Goal: Information Seeking & Learning: Learn about a topic

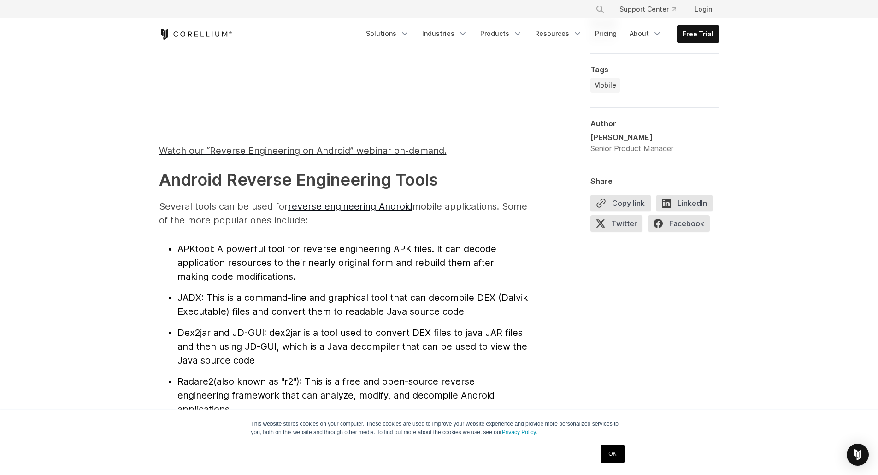
scroll to position [876, 0]
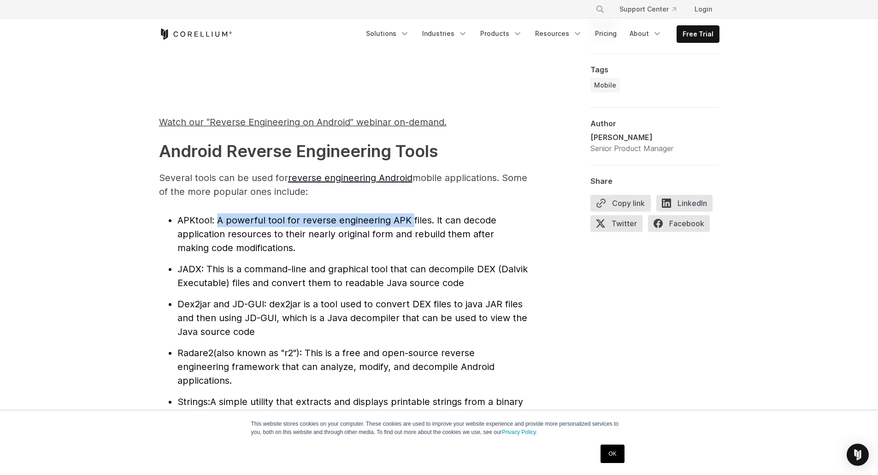
drag, startPoint x: 219, startPoint y: 219, endPoint x: 411, endPoint y: 219, distance: 191.7
click at [411, 219] on span ": A powerful tool for reverse engineering APK files. It can decode application …" at bounding box center [336, 234] width 319 height 39
click at [480, 226] on li "APKtool : A powerful tool for reverse engineering APK files. It can decode appl…" at bounding box center [352, 233] width 350 height 41
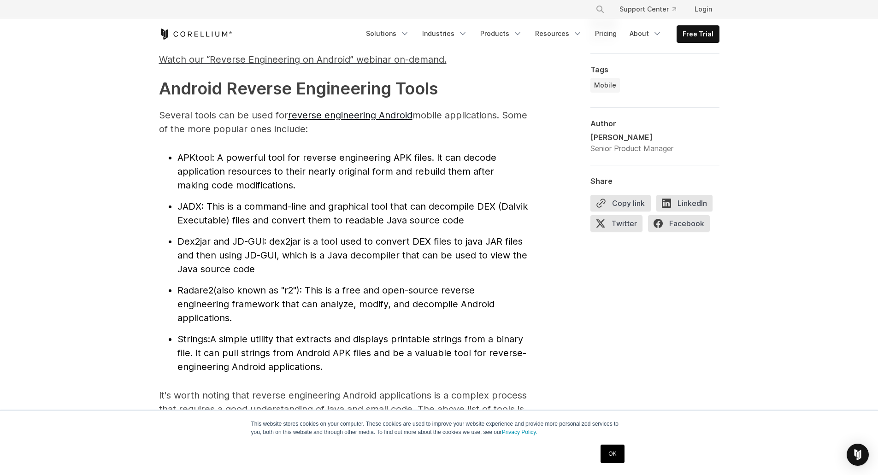
scroll to position [922, 0]
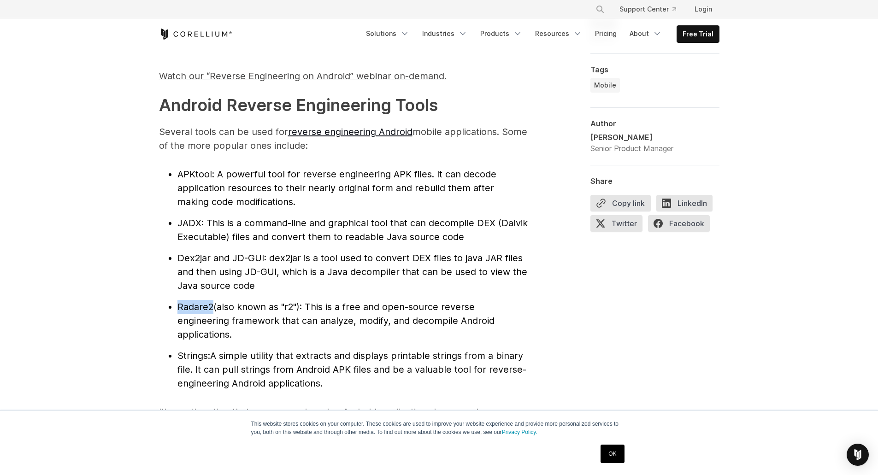
drag, startPoint x: 178, startPoint y: 307, endPoint x: 212, endPoint y: 307, distance: 33.6
click at [212, 307] on span "Radare2" at bounding box center [195, 306] width 36 height 11
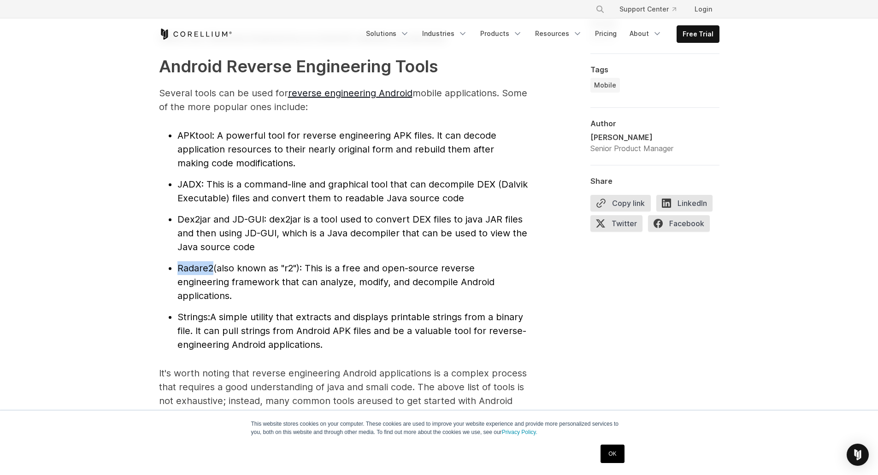
scroll to position [1014, 0]
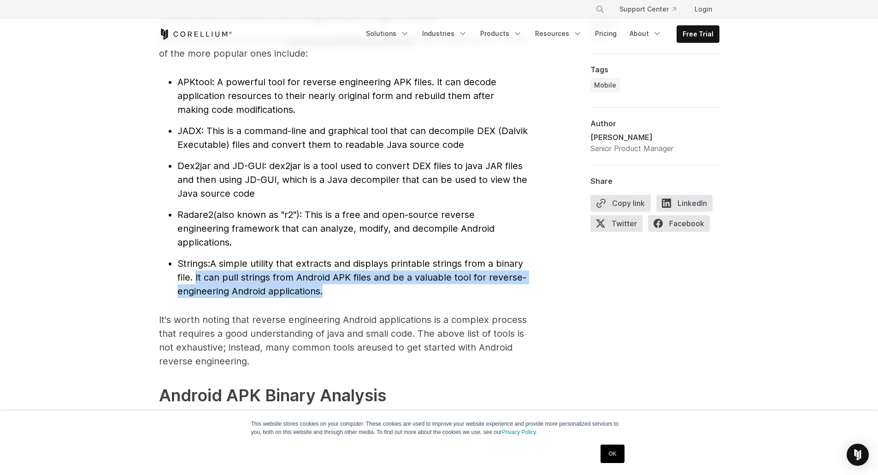
drag, startPoint x: 195, startPoint y: 277, endPoint x: 208, endPoint y: 269, distance: 14.7
click at [329, 290] on li "Strings: A simple utility that extracts and displays printable strings from a b…" at bounding box center [352, 277] width 350 height 41
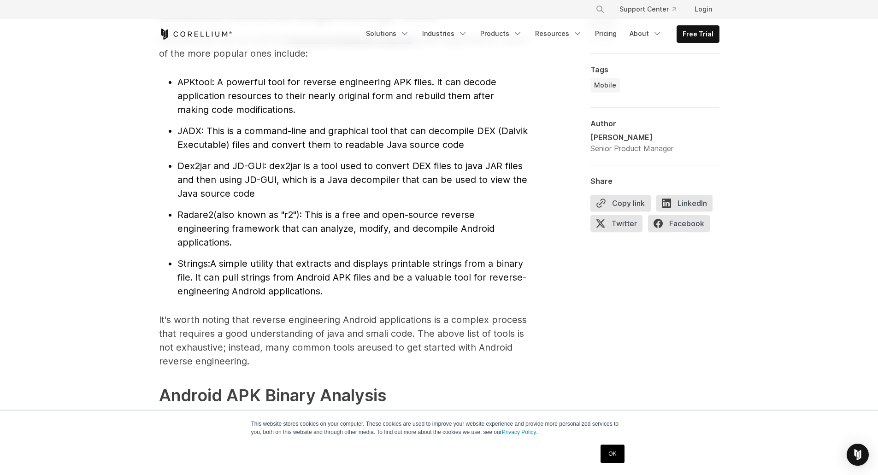
click at [192, 263] on span "Strings:" at bounding box center [193, 263] width 33 height 11
drag, startPoint x: 209, startPoint y: 260, endPoint x: 417, endPoint y: 260, distance: 207.4
click at [417, 260] on li "Strings: A simple utility that extracts and displays printable strings from a b…" at bounding box center [352, 277] width 350 height 41
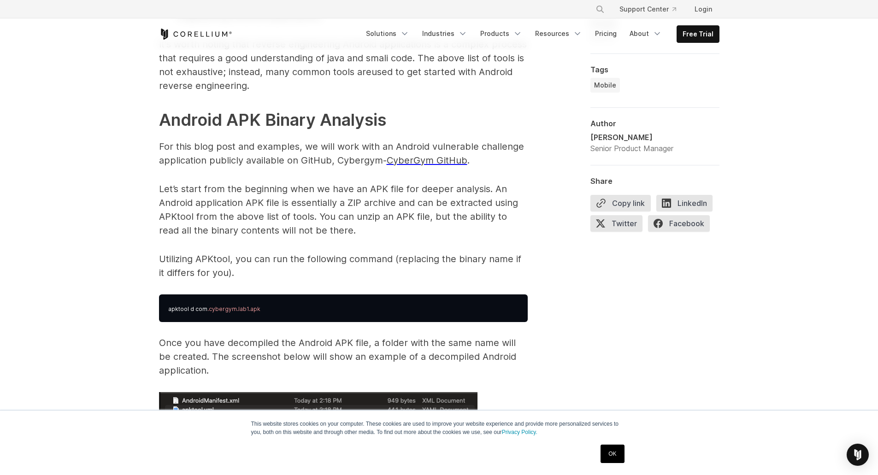
scroll to position [1291, 0]
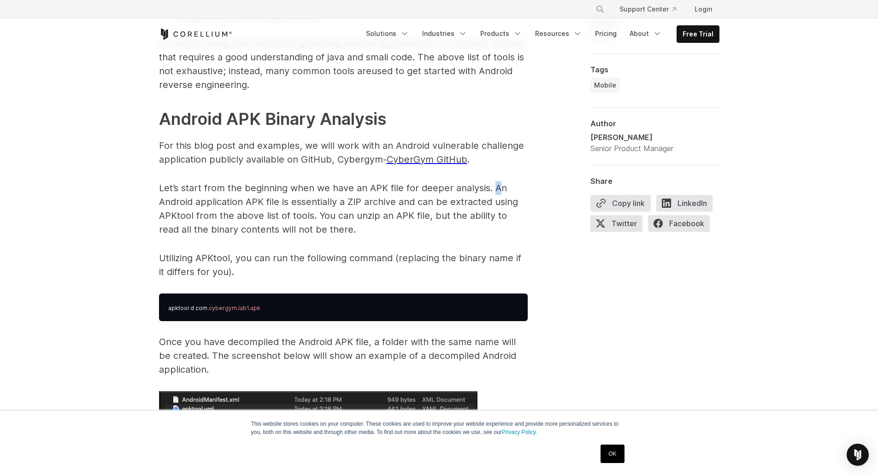
drag, startPoint x: 491, startPoint y: 189, endPoint x: 500, endPoint y: 189, distance: 9.2
click at [500, 189] on p "Let’s start from the beginning when we have an APK file for deeper analysis. An…" at bounding box center [343, 208] width 369 height 55
click at [494, 227] on p "Let’s start from the beginning when we have an APK file for deeper analysis. An…" at bounding box center [343, 208] width 369 height 55
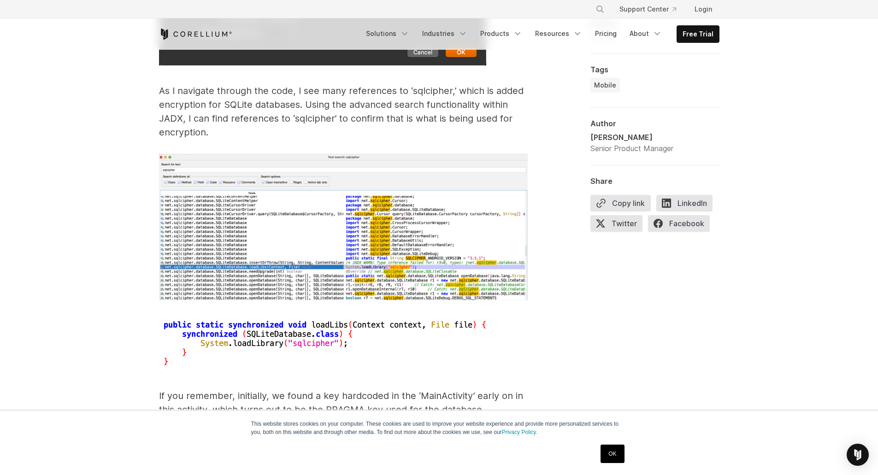
scroll to position [3687, 0]
